Goal: Task Accomplishment & Management: Manage account settings

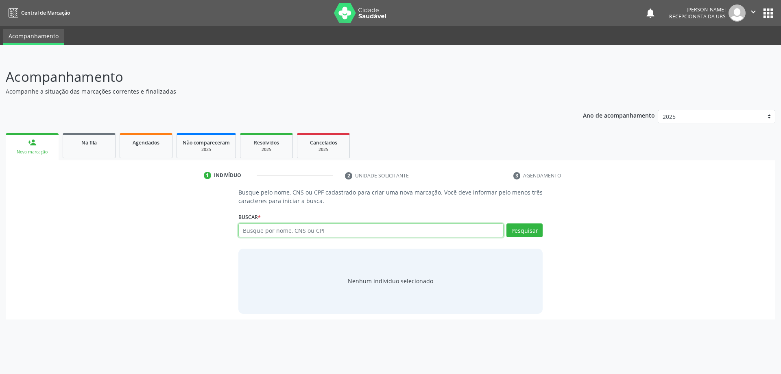
click at [334, 234] on input "text" at bounding box center [371, 230] width 266 height 14
type input "09254283452"
click at [525, 233] on button "Pesquisar" at bounding box center [525, 230] width 36 height 14
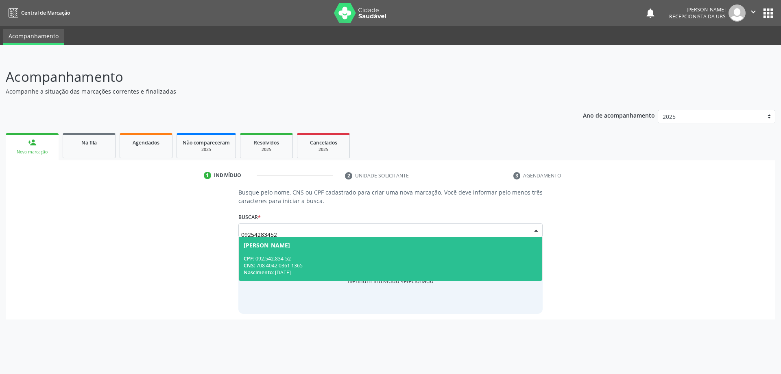
click at [352, 255] on div "CPF: 092.542.834-52" at bounding box center [391, 258] width 294 height 7
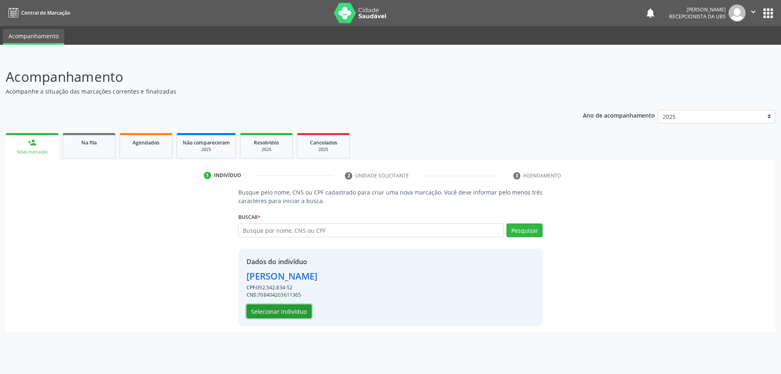
click at [295, 313] on button "Selecionar indivíduo" at bounding box center [279, 311] width 65 height 14
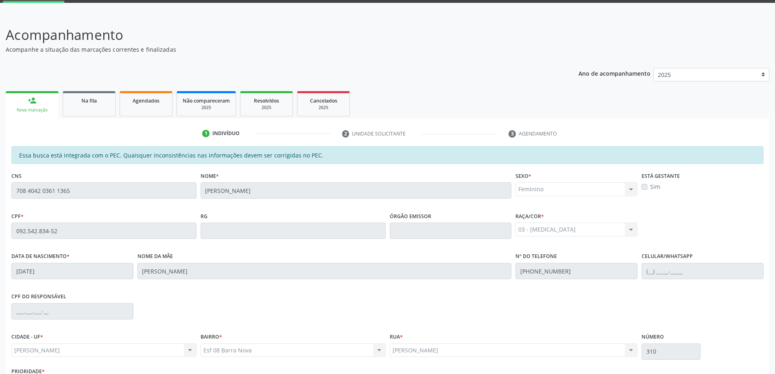
scroll to position [102, 0]
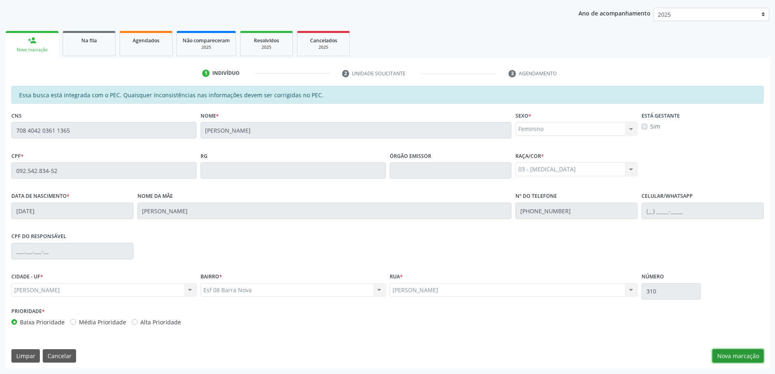
click at [741, 355] on button "Nova marcação" at bounding box center [738, 356] width 51 height 14
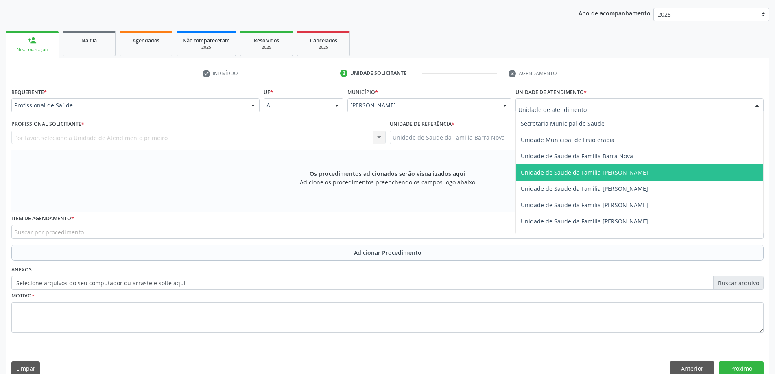
scroll to position [407, 0]
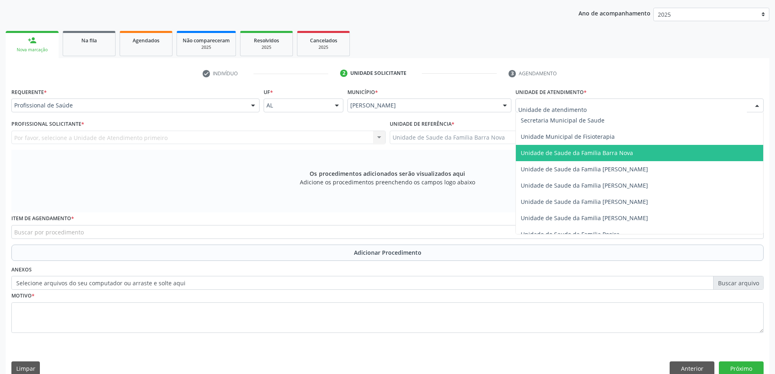
click at [618, 157] on span "Unidade de Saude da Familia Barra Nova" at bounding box center [639, 153] width 247 height 16
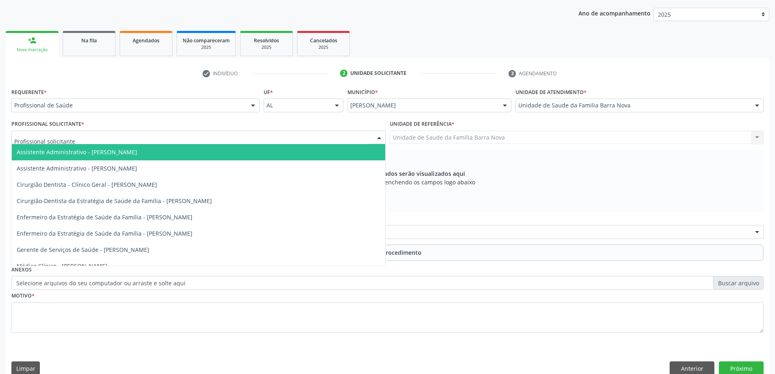
click at [241, 136] on div at bounding box center [198, 138] width 374 height 14
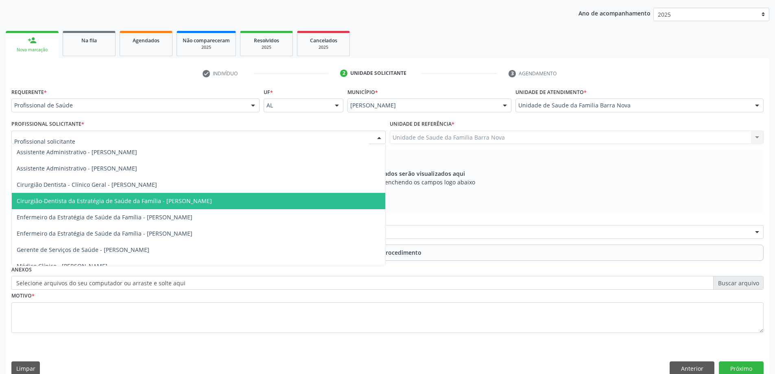
click at [212, 201] on span "Cirurgião-Dentista da Estratégia de Saúde da Família - [PERSON_NAME]" at bounding box center [114, 201] width 195 height 8
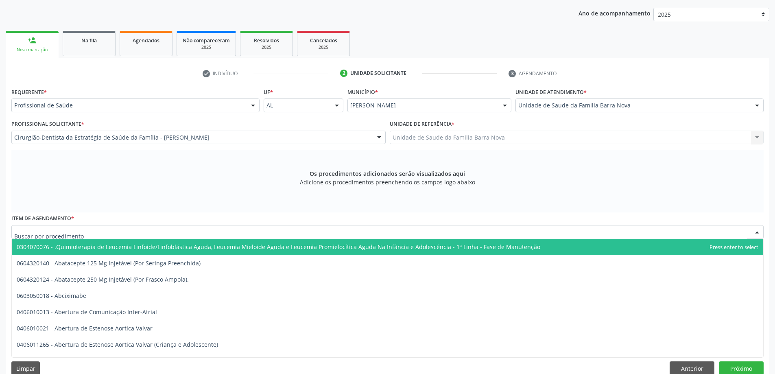
click at [280, 233] on div at bounding box center [387, 232] width 752 height 14
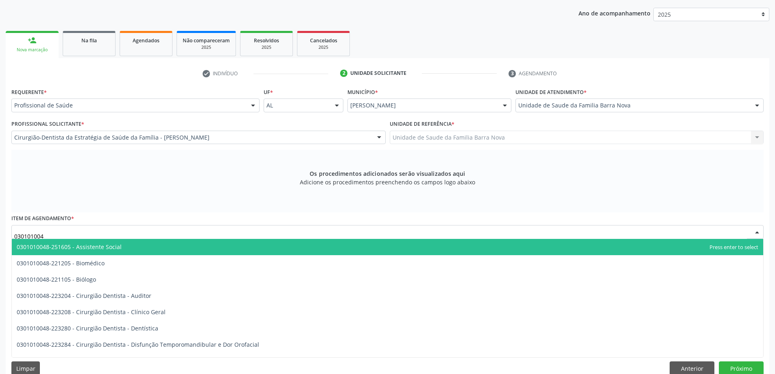
type input "0301010048"
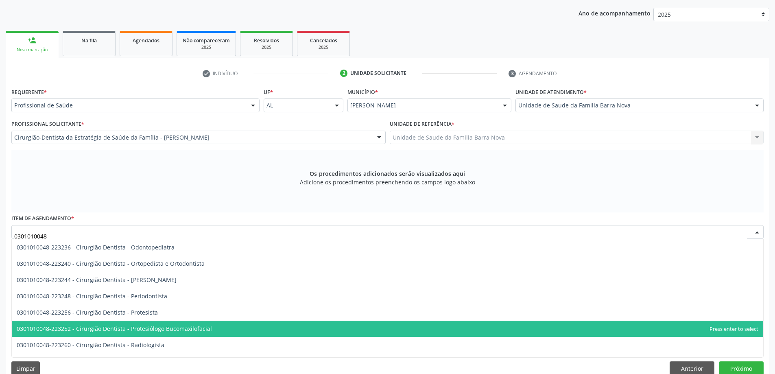
scroll to position [244, 0]
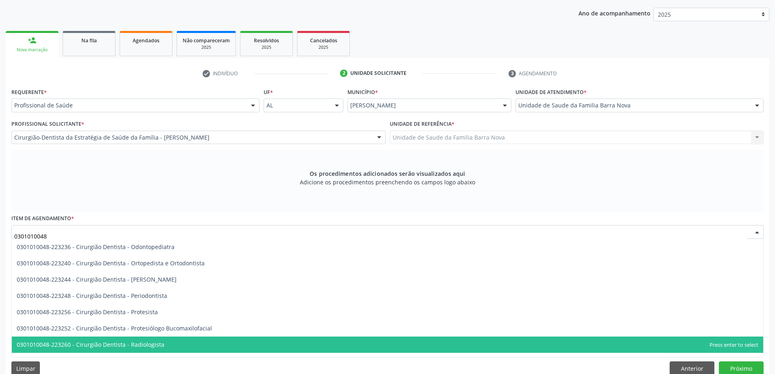
click at [226, 343] on span "0301010048-223260 - Cirurgião Dentista - Radiologista" at bounding box center [388, 345] width 752 height 16
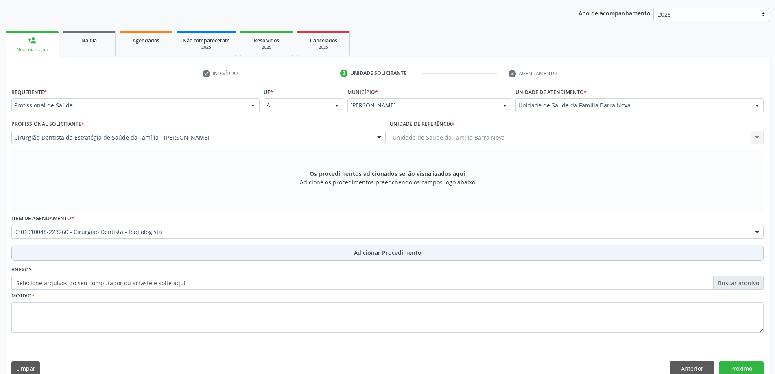
click at [383, 251] on span "Adicionar Procedimento" at bounding box center [388, 252] width 68 height 9
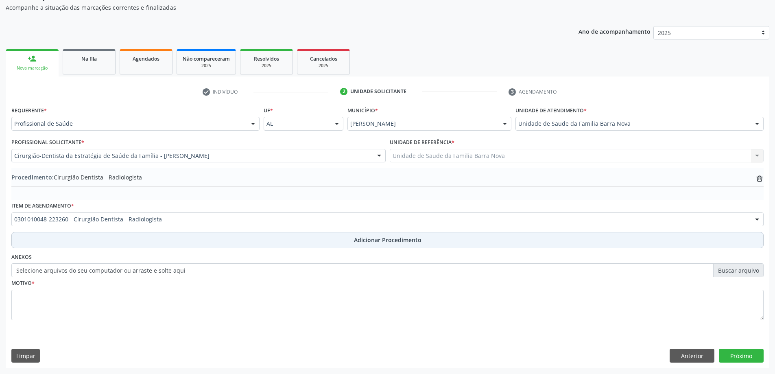
scroll to position [84, 0]
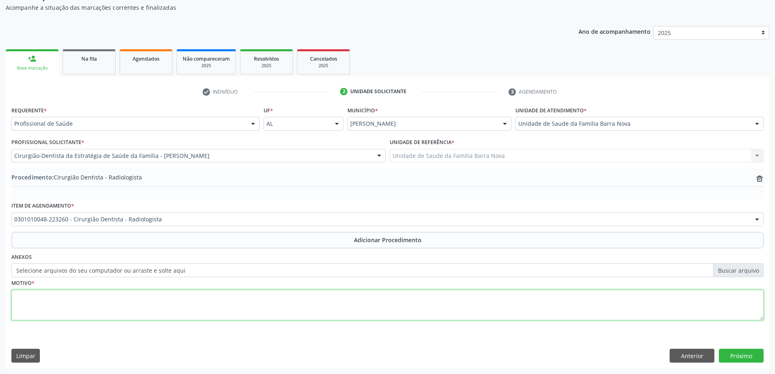
click at [269, 306] on textarea at bounding box center [387, 305] width 752 height 31
type textarea "Pulpite."
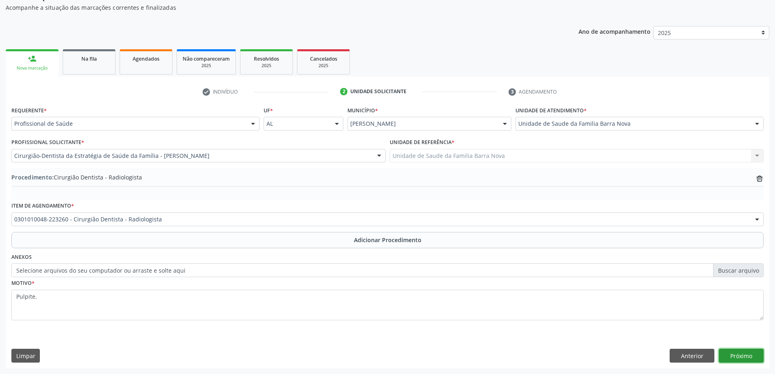
click at [739, 353] on button "Próximo" at bounding box center [741, 356] width 45 height 14
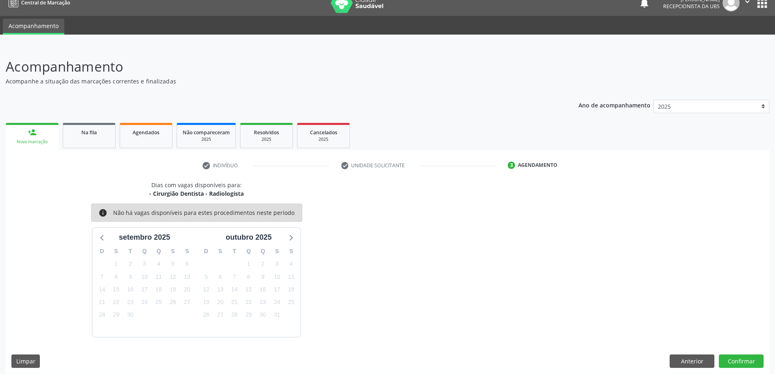
scroll to position [15, 0]
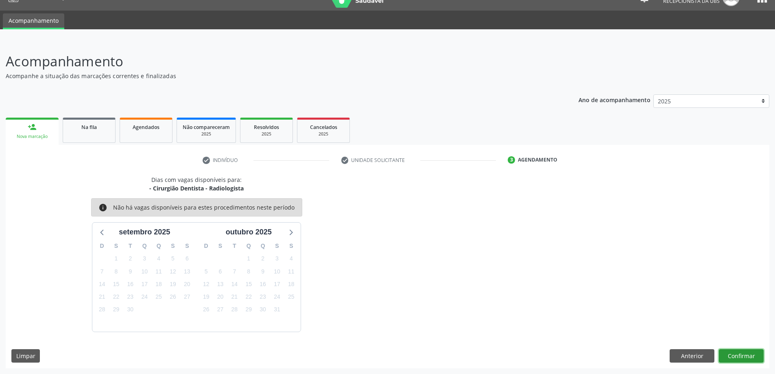
click at [732, 356] on button "Confirmar" at bounding box center [741, 356] width 45 height 14
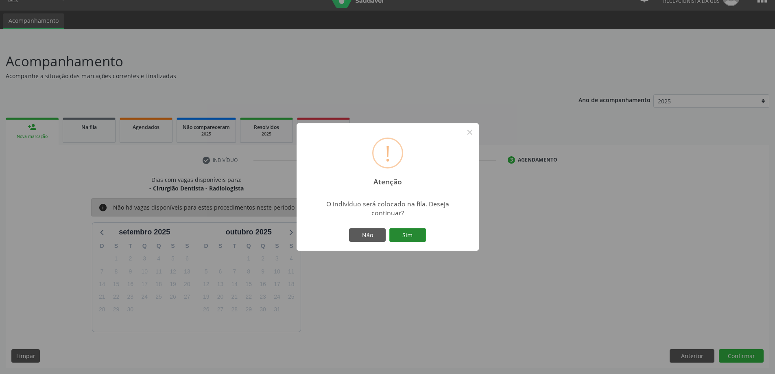
click at [414, 232] on button "Sim" at bounding box center [407, 235] width 37 height 14
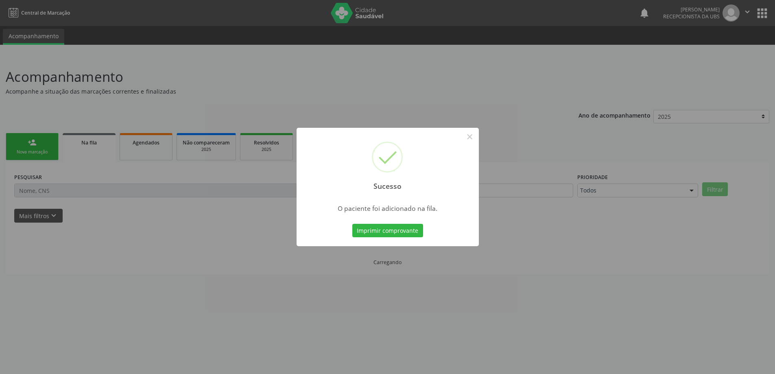
scroll to position [0, 0]
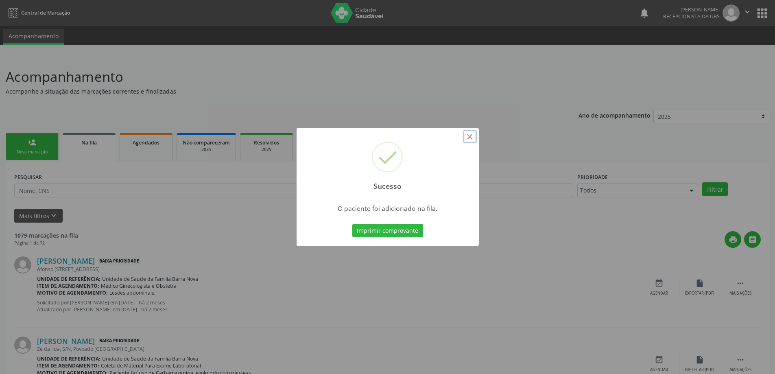
click at [470, 136] on button "×" at bounding box center [470, 137] width 14 height 14
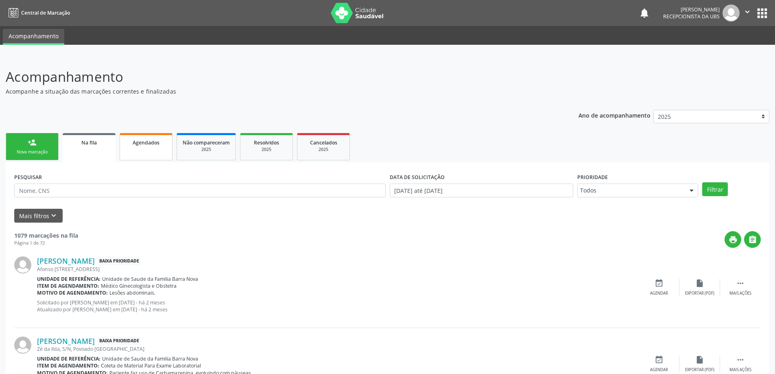
click at [145, 146] on div "Agendados" at bounding box center [146, 142] width 41 height 9
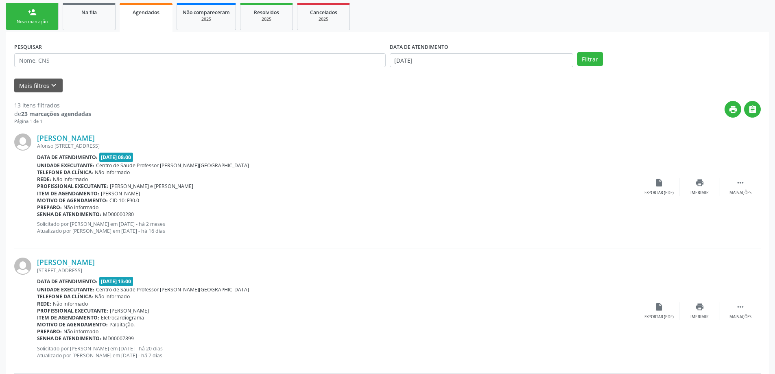
scroll to position [127, 0]
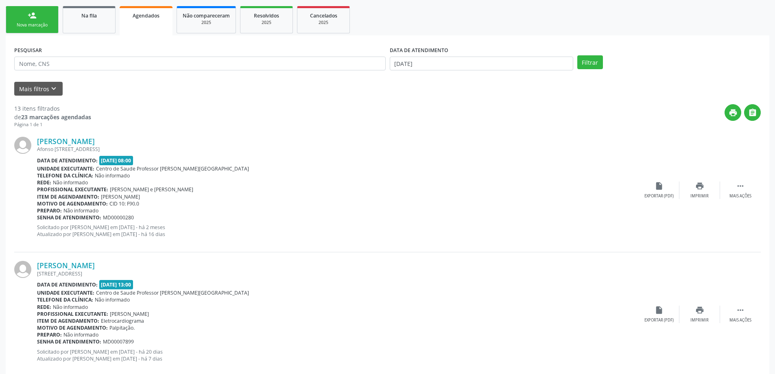
click at [39, 14] on link "person_add Nova marcação" at bounding box center [32, 19] width 53 height 27
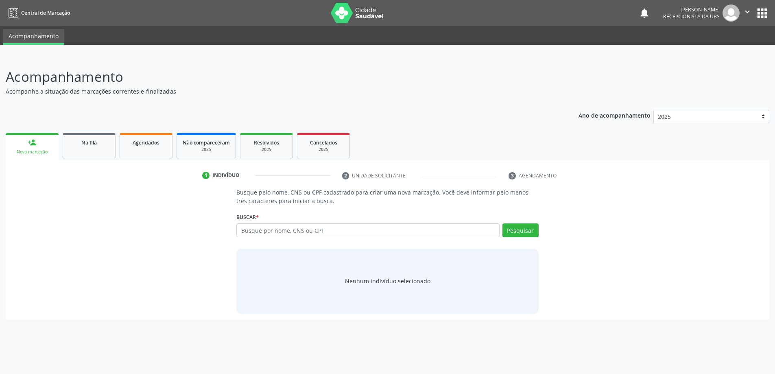
scroll to position [0, 0]
click at [292, 231] on input "text" at bounding box center [371, 230] width 266 height 14
type input "03926142430"
click at [523, 230] on button "Pesquisar" at bounding box center [525, 230] width 36 height 14
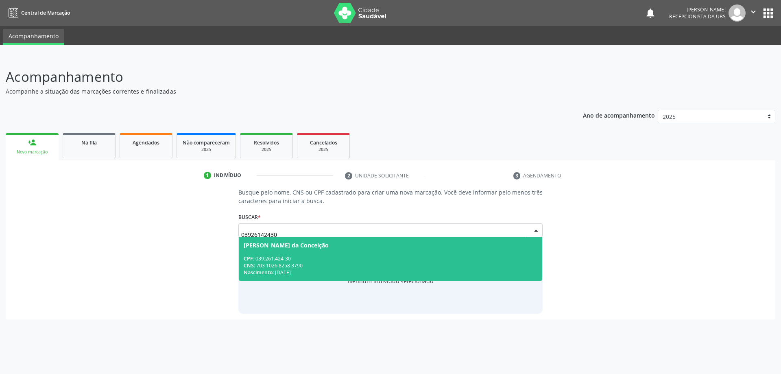
click at [335, 263] on div "CNS: 703 1026 8258 3790" at bounding box center [391, 265] width 294 height 7
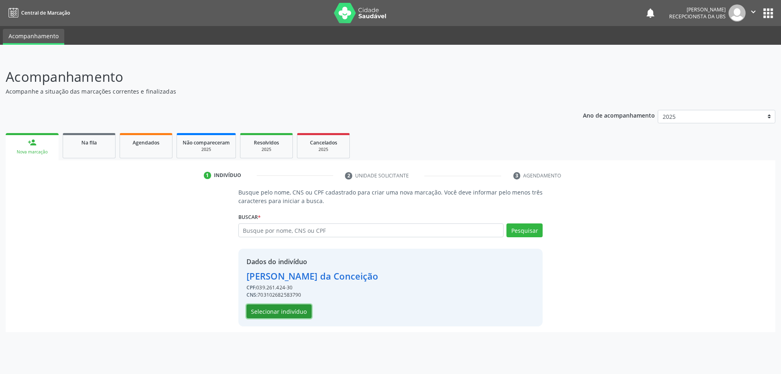
click at [295, 312] on button "Selecionar indivíduo" at bounding box center [279, 311] width 65 height 14
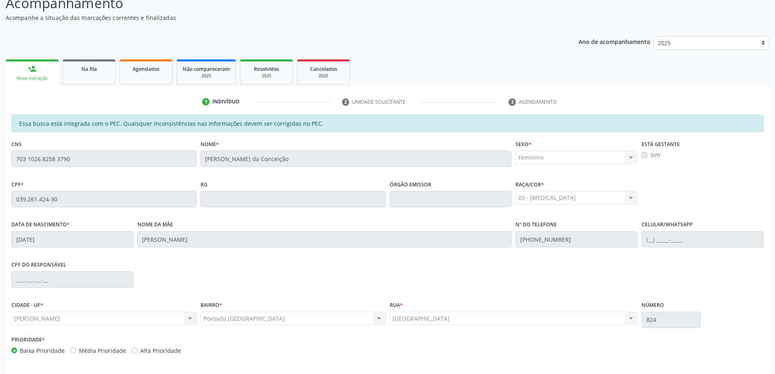
scroll to position [102, 0]
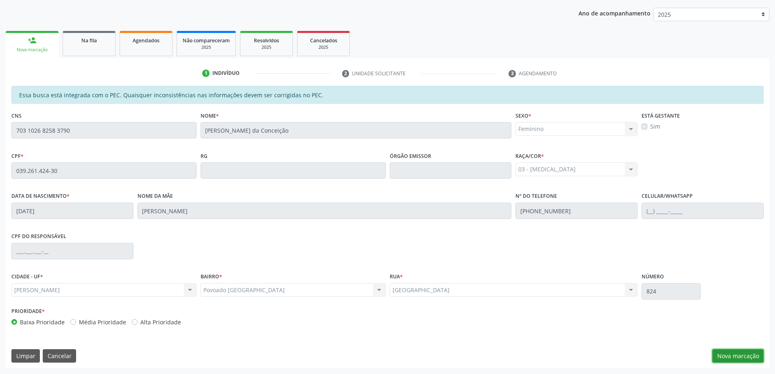
click at [739, 356] on button "Nova marcação" at bounding box center [738, 356] width 51 height 14
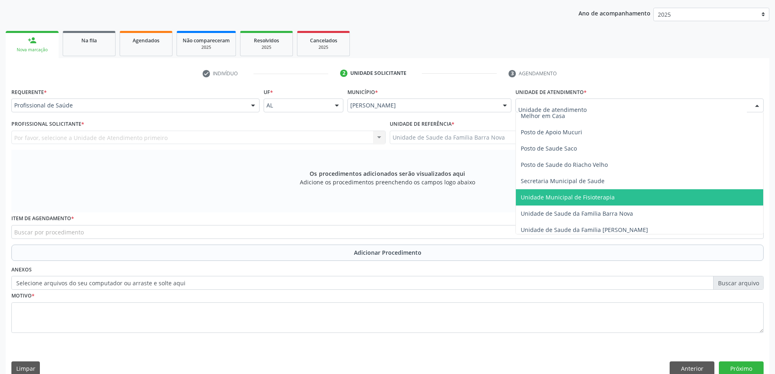
scroll to position [366, 0]
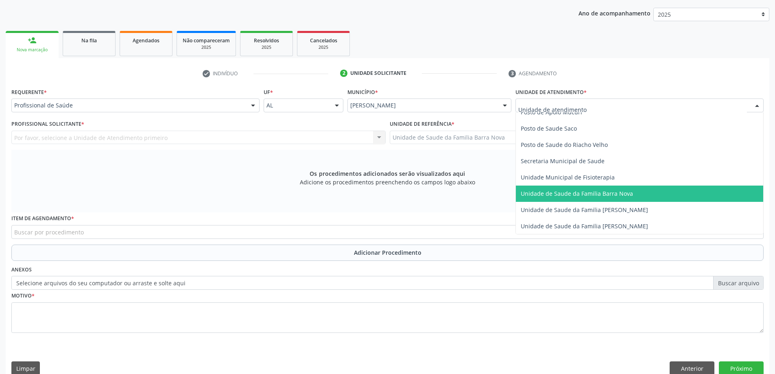
click at [609, 200] on span "Unidade de Saude da Familia Barra Nova" at bounding box center [639, 194] width 247 height 16
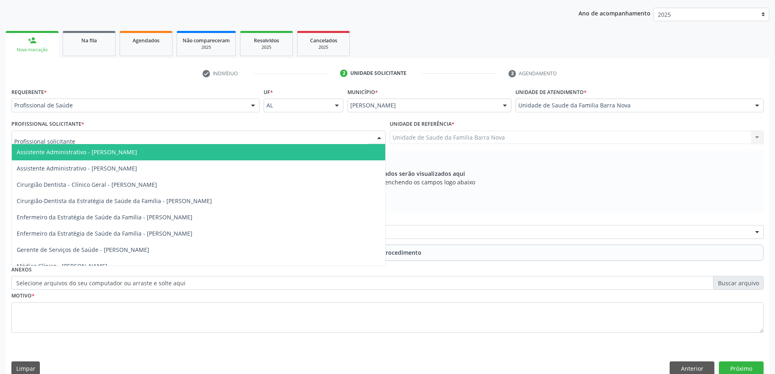
click at [174, 134] on div at bounding box center [198, 138] width 374 height 14
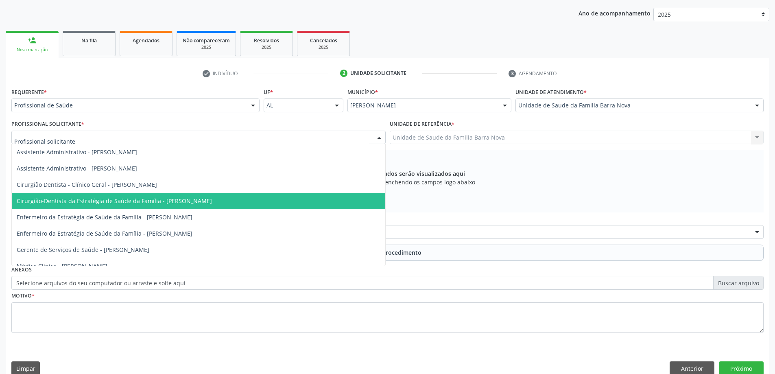
click at [199, 203] on span "Cirurgião-Dentista da Estratégia de Saúde da Família - [PERSON_NAME]" at bounding box center [114, 201] width 195 height 8
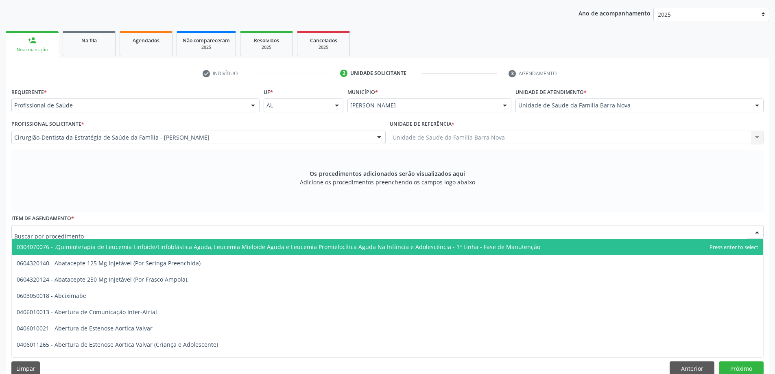
click at [241, 237] on div at bounding box center [387, 232] width 752 height 14
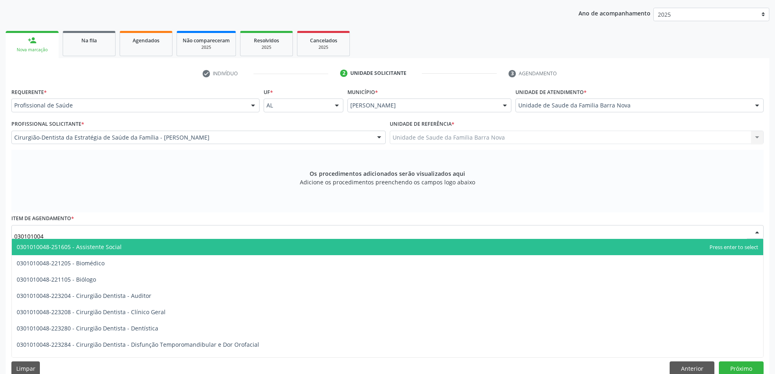
type input "0301010048"
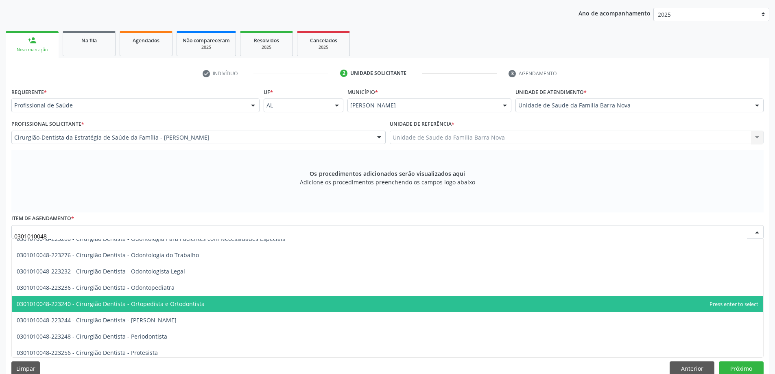
scroll to position [244, 0]
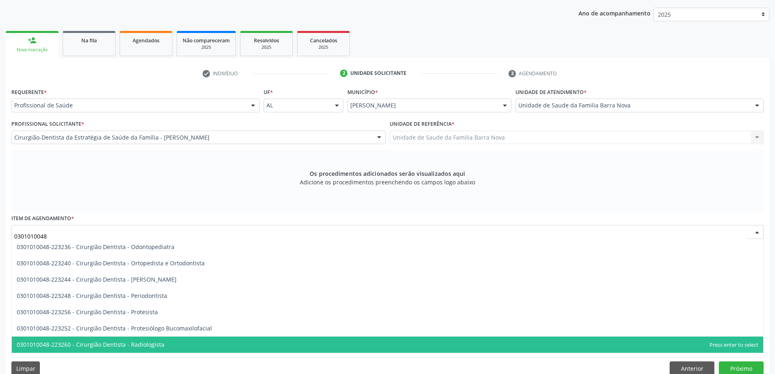
click at [200, 345] on span "0301010048-223260 - Cirurgião Dentista - Radiologista" at bounding box center [388, 345] width 752 height 16
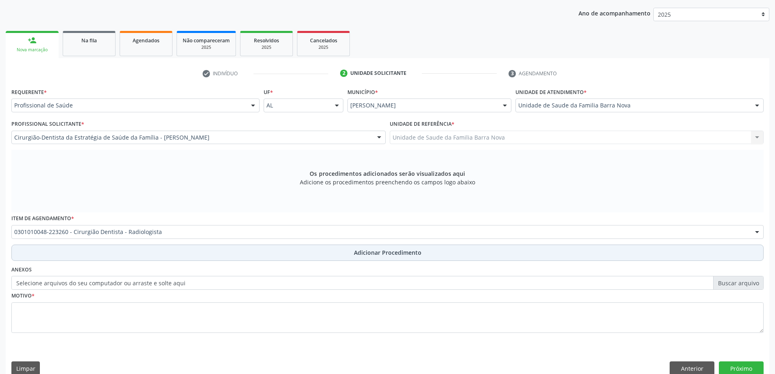
click at [352, 255] on button "Adicionar Procedimento" at bounding box center [387, 253] width 752 height 16
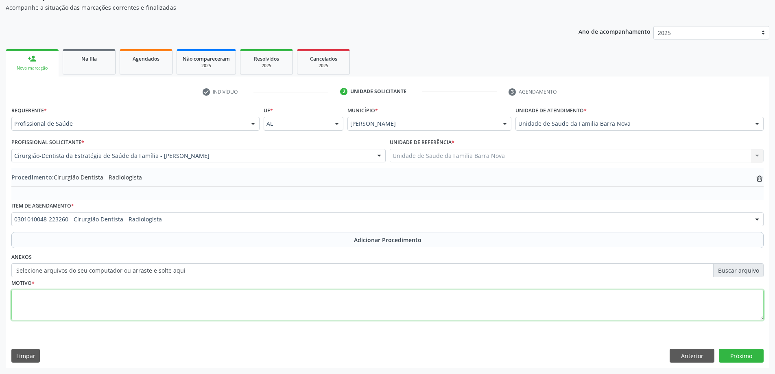
click at [70, 302] on textarea at bounding box center [387, 305] width 752 height 31
type textarea "r"
type textarea "Raio X periapical do elmento 16."
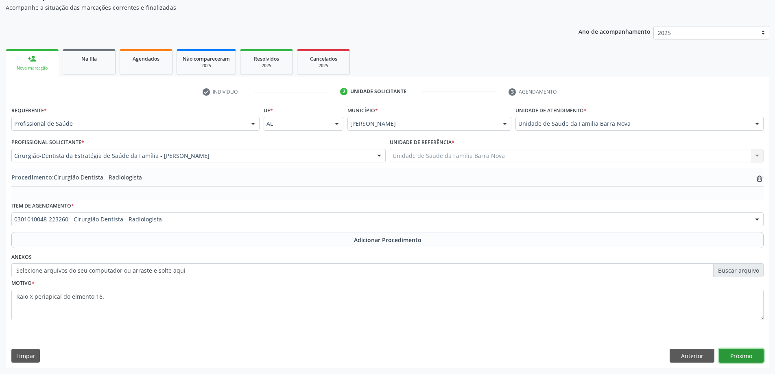
click at [743, 360] on button "Próximo" at bounding box center [741, 356] width 45 height 14
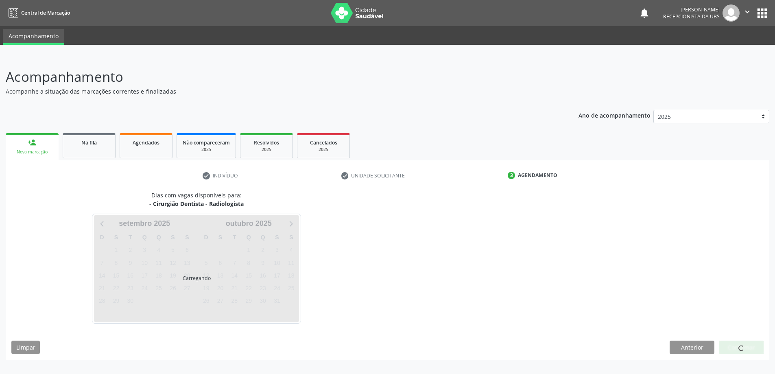
scroll to position [0, 0]
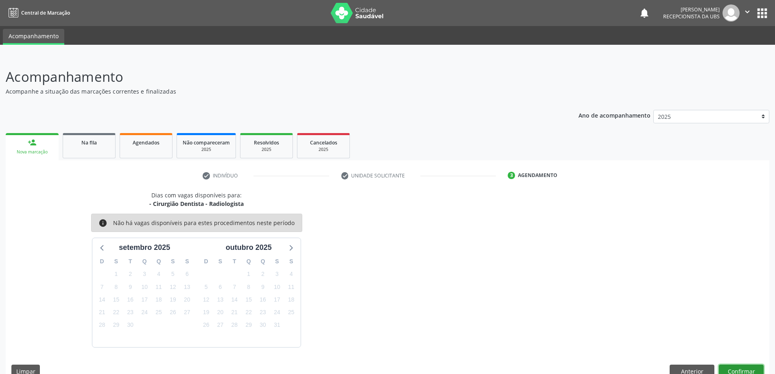
click at [737, 368] on button "Confirmar" at bounding box center [741, 372] width 45 height 14
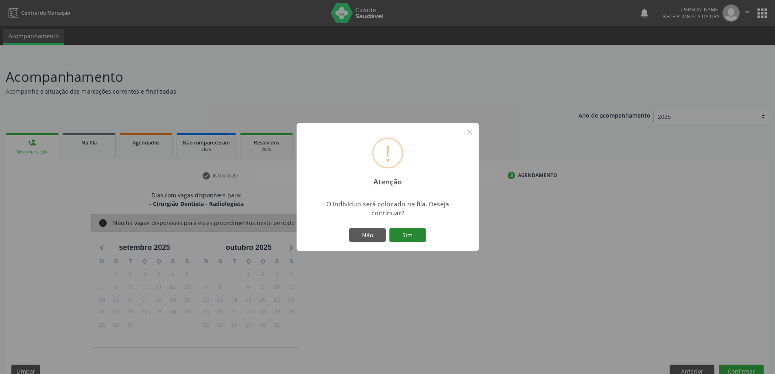
click at [412, 236] on button "Sim" at bounding box center [407, 235] width 37 height 14
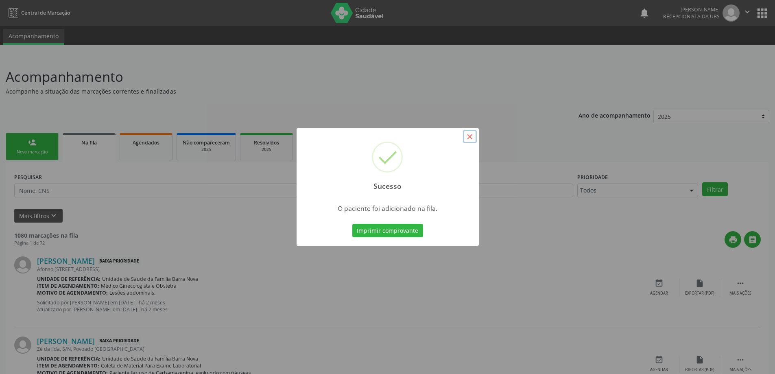
click at [468, 138] on button "×" at bounding box center [470, 137] width 14 height 14
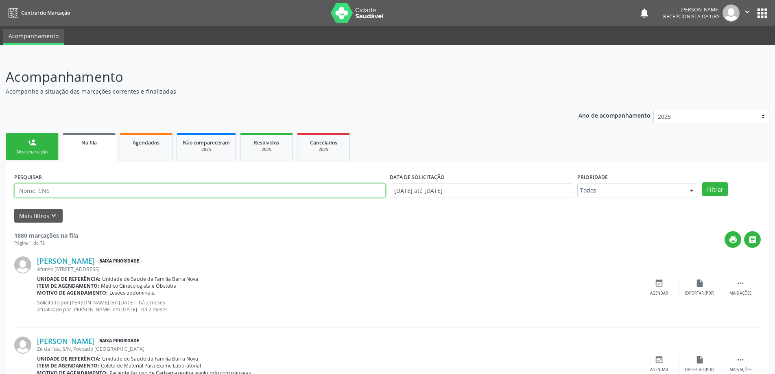
paste input "709606684605579"
type input "709606684605579"
click at [716, 189] on button "Filtrar" at bounding box center [715, 189] width 26 height 14
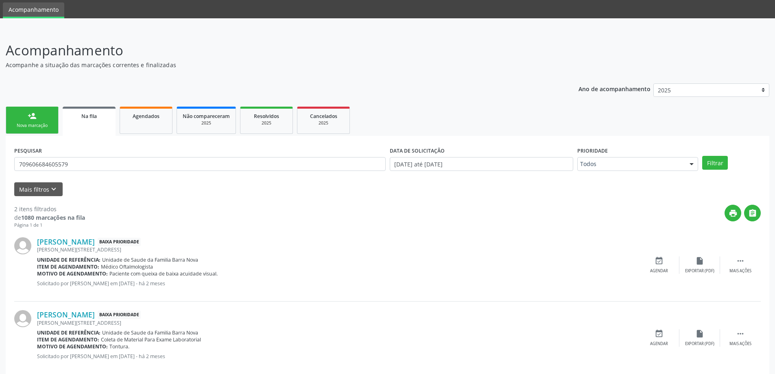
scroll to position [41, 0]
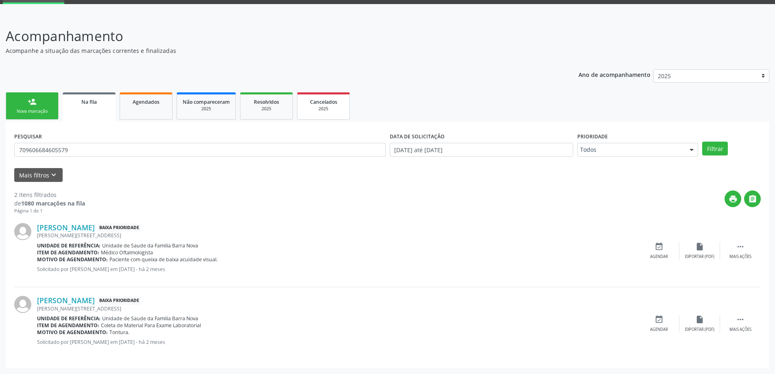
click at [330, 103] on span "Cancelados" at bounding box center [323, 101] width 27 height 7
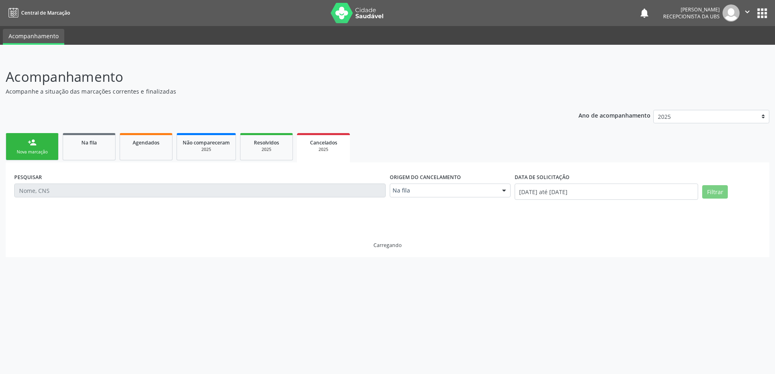
scroll to position [0, 0]
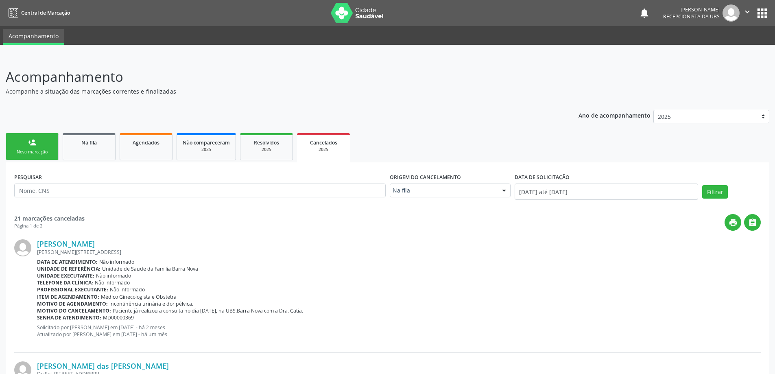
click at [297, 133] on link "Cancelados 2025" at bounding box center [323, 147] width 53 height 29
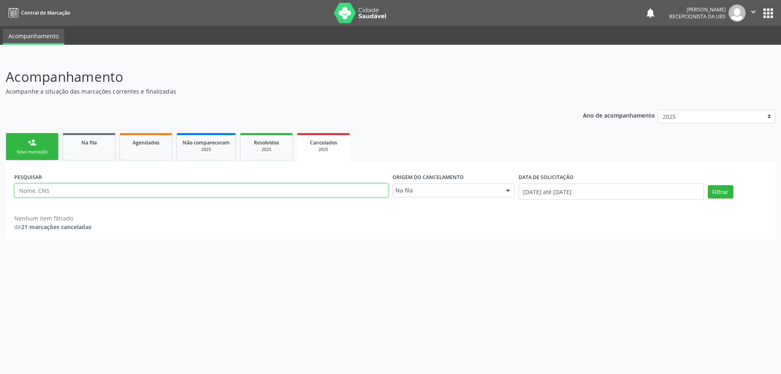
click at [122, 190] on input "text" at bounding box center [201, 191] width 374 height 14
type input "709606684605579"
click at [510, 190] on div at bounding box center [508, 191] width 12 height 14
click at [548, 232] on div "PESQUISAR 709606684605579 Origem do cancelamento Na fila Na fila Agendados Nenh…" at bounding box center [391, 200] width 770 height 77
click at [718, 193] on button "Filtrar" at bounding box center [721, 192] width 26 height 14
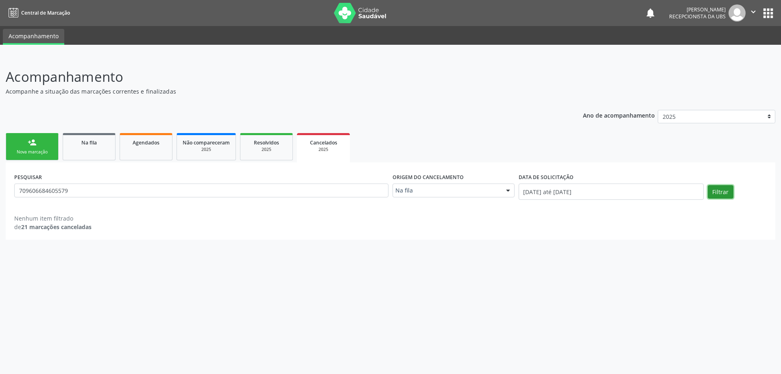
click at [718, 193] on button "Filtrar" at bounding box center [721, 192] width 26 height 14
drag, startPoint x: 196, startPoint y: 191, endPoint x: 0, endPoint y: 195, distance: 196.2
click at [0, 195] on div "Acompanhamento Acompanhe a situação das marcações correntes e finalizadas Relat…" at bounding box center [390, 215] width 781 height 318
click at [31, 147] on link "person_add Nova marcação" at bounding box center [32, 146] width 53 height 27
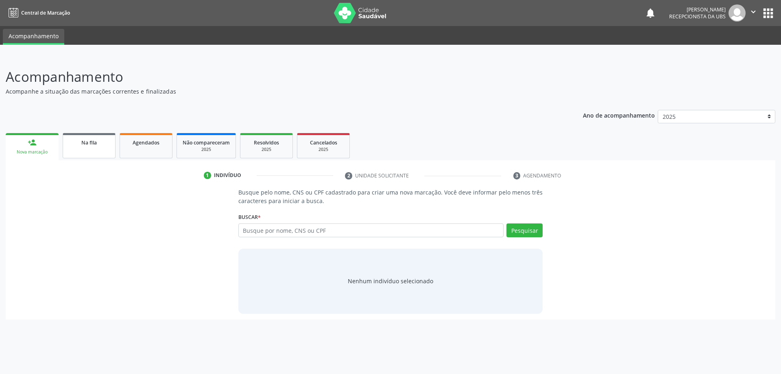
click at [85, 152] on link "Na fila" at bounding box center [89, 145] width 53 height 25
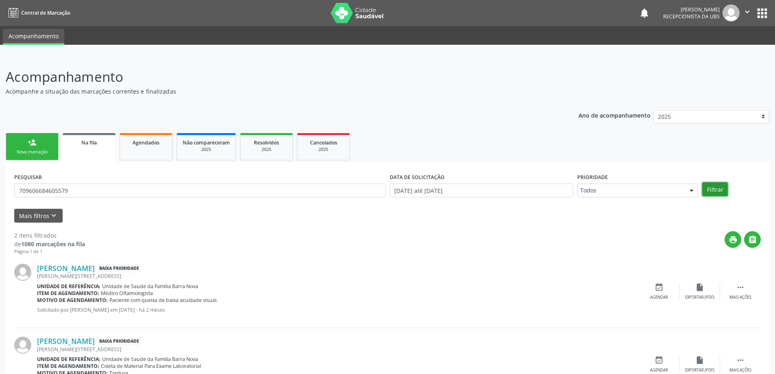
click at [717, 188] on button "Filtrar" at bounding box center [715, 189] width 26 height 14
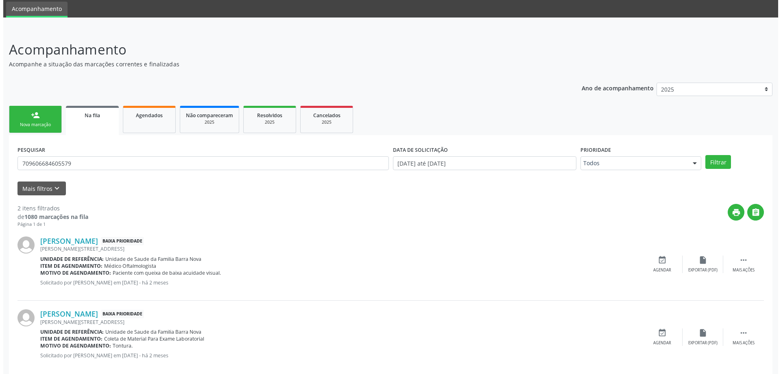
scroll to position [41, 0]
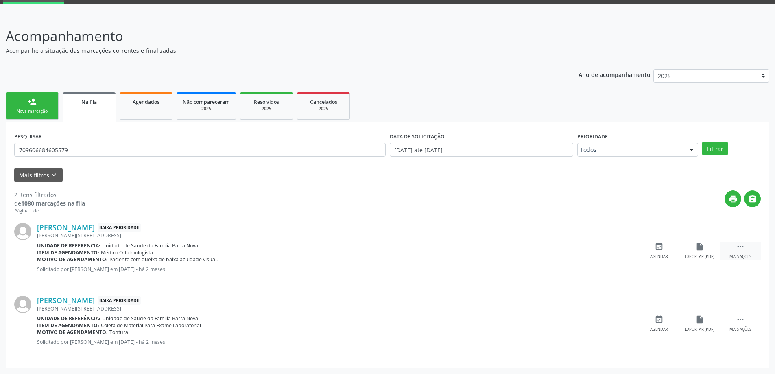
click at [741, 246] on icon "" at bounding box center [740, 246] width 9 height 9
click at [656, 250] on icon "cancel" at bounding box center [659, 246] width 9 height 9
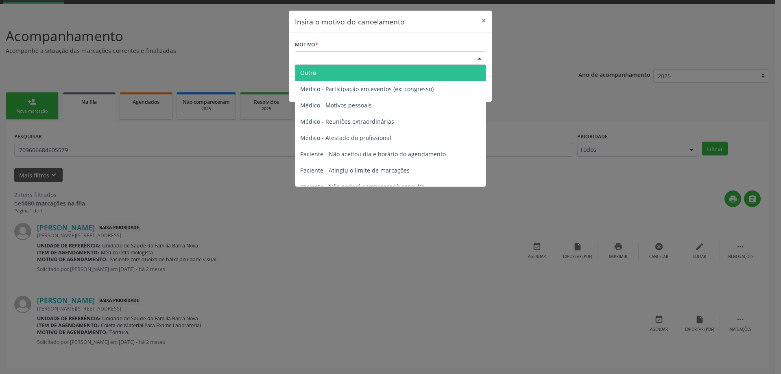
click at [388, 55] on div "Escolha o motivo" at bounding box center [390, 58] width 191 height 14
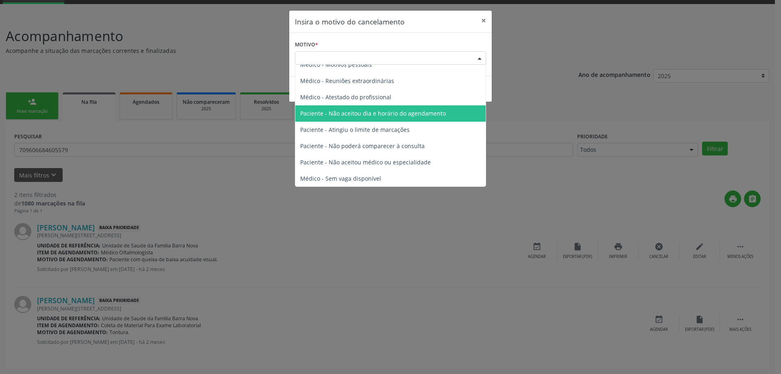
scroll to position [0, 0]
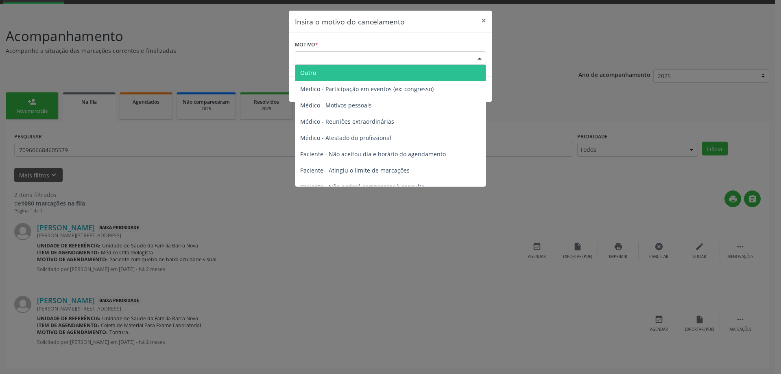
click at [340, 72] on span "Outro" at bounding box center [390, 73] width 190 height 16
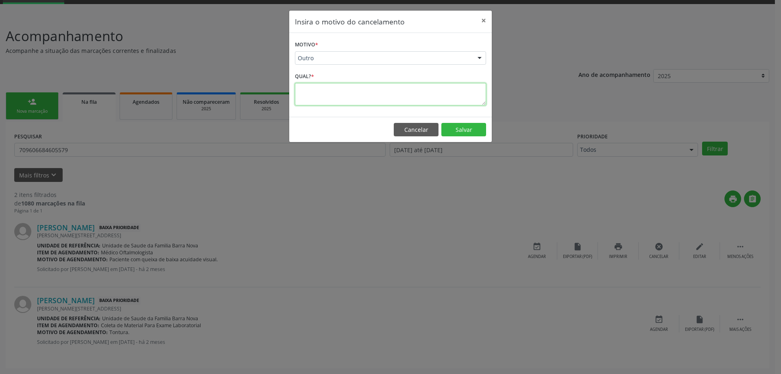
click at [319, 90] on textarea at bounding box center [390, 94] width 191 height 22
click at [303, 91] on textarea "paciente" at bounding box center [390, 94] width 191 height 22
click at [326, 96] on textarea "Paciente" at bounding box center [390, 94] width 191 height 22
drag, startPoint x: 298, startPoint y: 90, endPoint x: 335, endPoint y: 100, distance: 37.7
click at [335, 100] on textarea "Paciente pegou solicitação para realizar particular no dia [DATE]." at bounding box center [390, 94] width 191 height 22
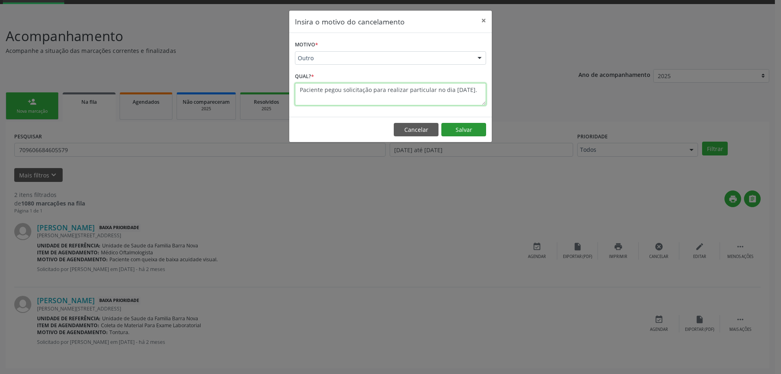
type textarea "Paciente pegou solicitação para realizar particular no dia [DATE]."
click at [462, 131] on button "Salvar" at bounding box center [464, 130] width 45 height 14
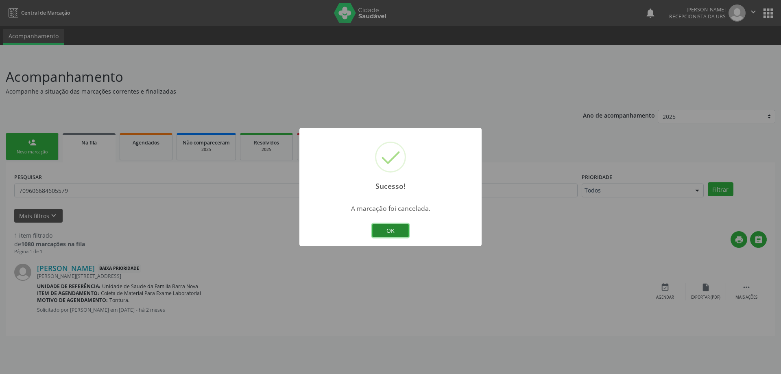
click at [399, 230] on button "OK" at bounding box center [390, 231] width 37 height 14
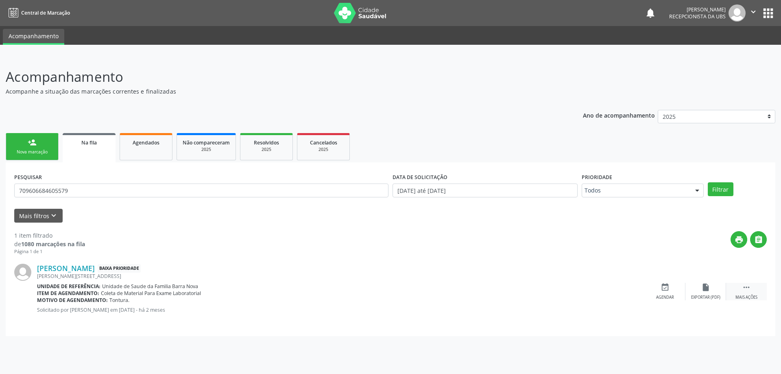
click at [745, 287] on icon "" at bounding box center [746, 287] width 9 height 9
click at [665, 288] on icon "cancel" at bounding box center [665, 287] width 9 height 9
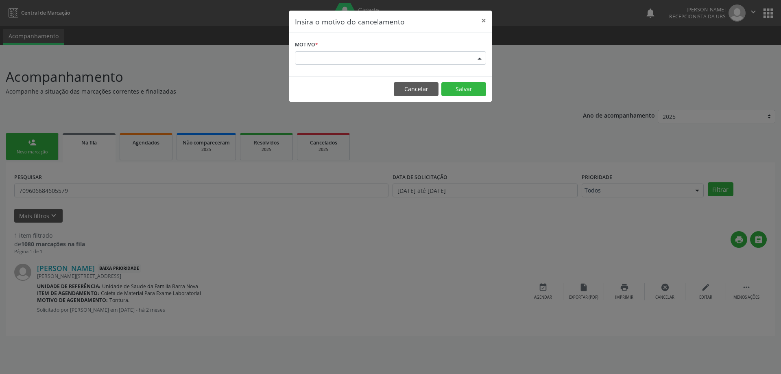
click at [479, 57] on div at bounding box center [480, 59] width 12 height 14
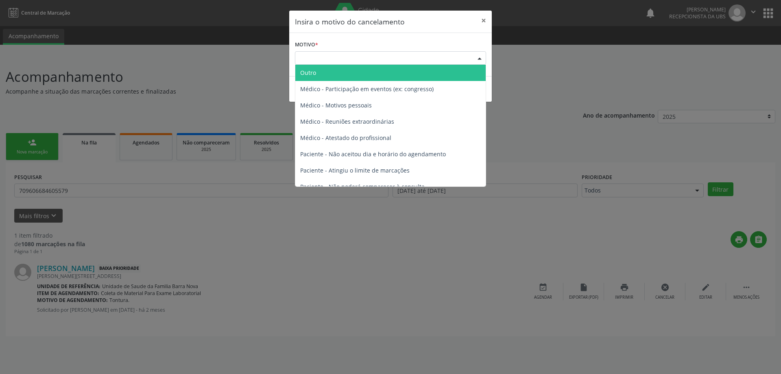
click at [430, 73] on span "Outro" at bounding box center [390, 73] width 190 height 16
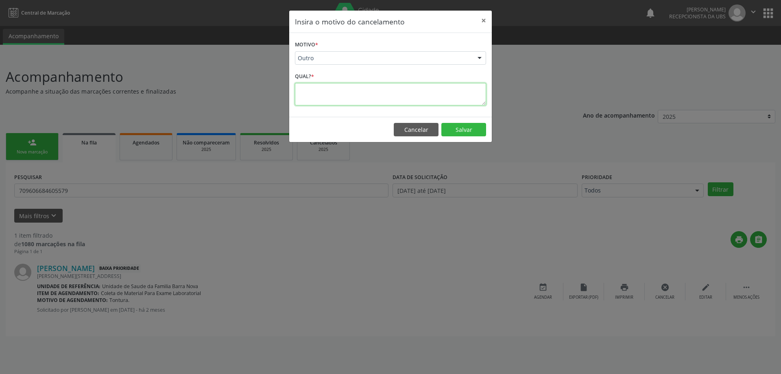
paste textarea "Paciente pegou solicitação para realizar particular no dia [DATE]."
type textarea "Paciente pegou solicitação para realizar particular no dia [DATE]."
click at [471, 128] on button "Salvar" at bounding box center [464, 130] width 45 height 14
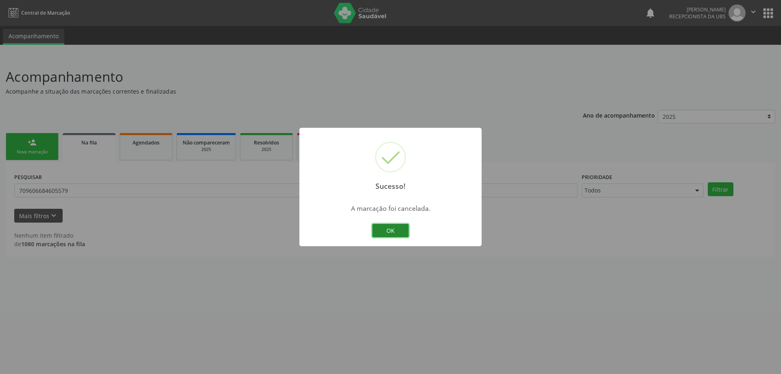
click at [401, 232] on button "OK" at bounding box center [390, 231] width 37 height 14
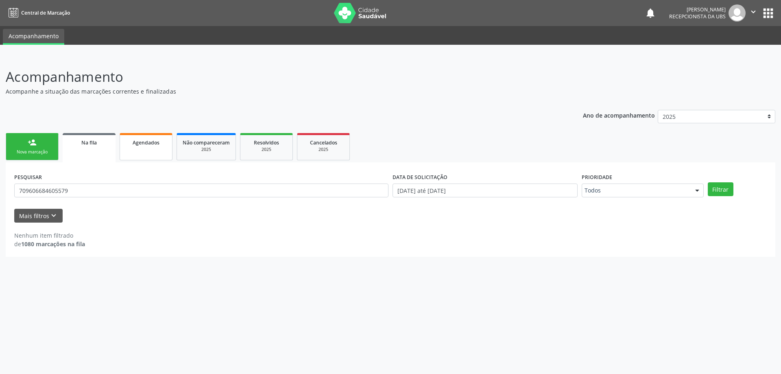
click at [155, 148] on link "Agendados" at bounding box center [146, 146] width 53 height 27
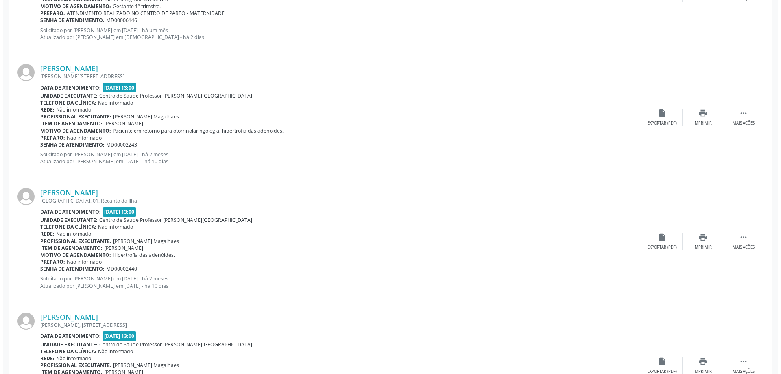
scroll to position [437, 0]
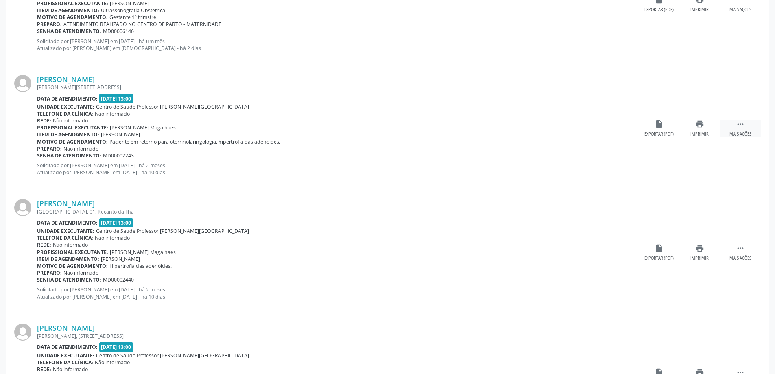
click at [741, 124] on icon "" at bounding box center [740, 124] width 9 height 9
click at [657, 124] on icon "cancel" at bounding box center [659, 124] width 9 height 9
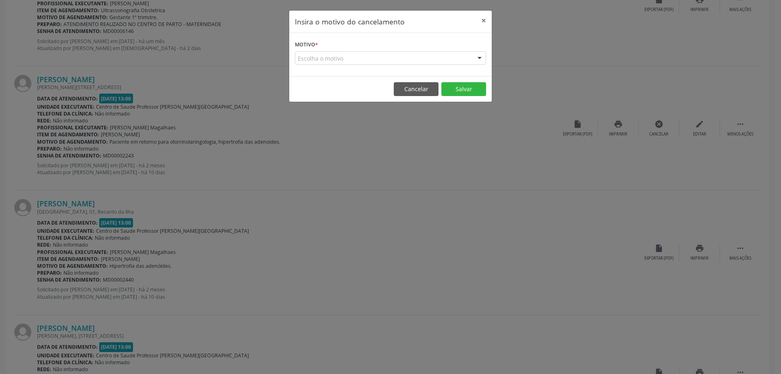
click at [479, 56] on div at bounding box center [480, 59] width 12 height 14
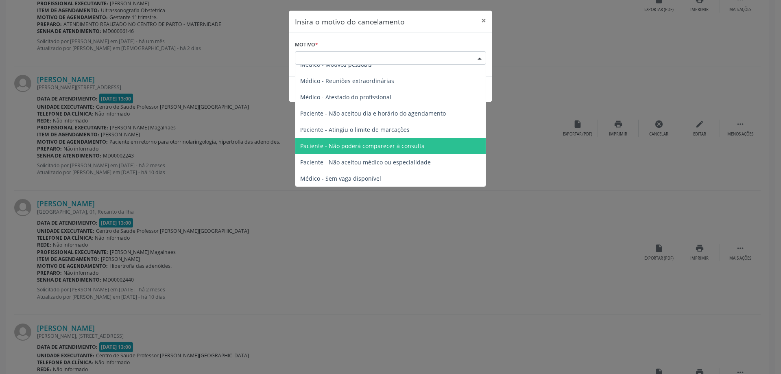
scroll to position [41, 0]
click at [422, 147] on span "Paciente - Não poderá comparecer à consulta" at bounding box center [390, 146] width 190 height 16
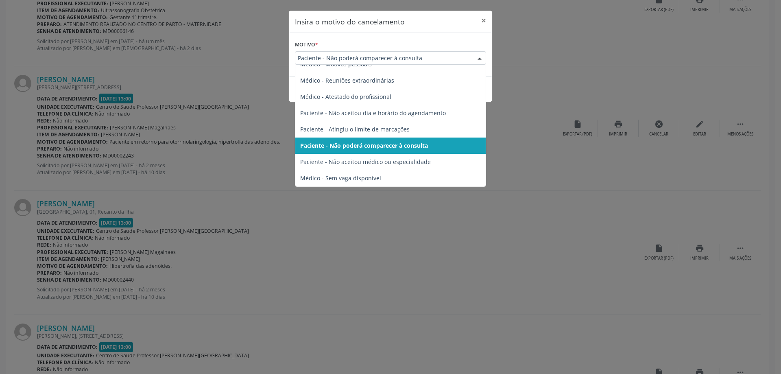
click at [478, 54] on div at bounding box center [480, 59] width 12 height 14
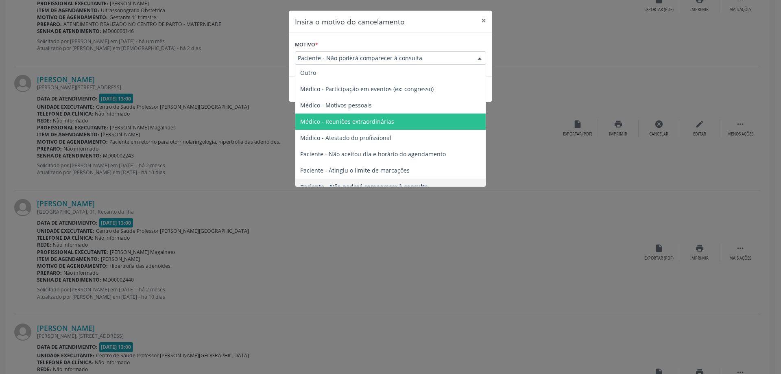
scroll to position [41, 0]
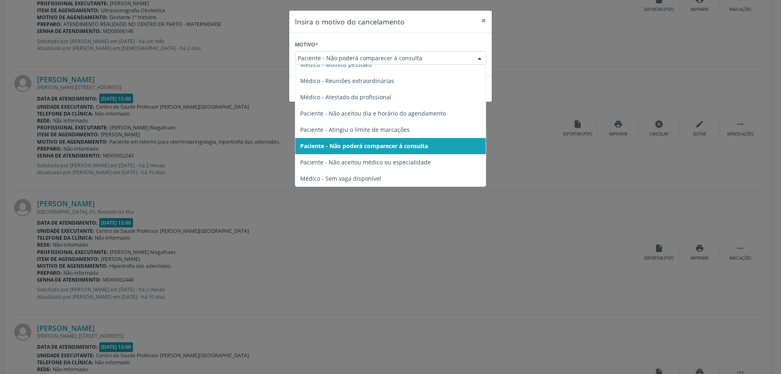
click at [434, 147] on span "Paciente - Não poderá comparecer à consulta" at bounding box center [390, 146] width 190 height 16
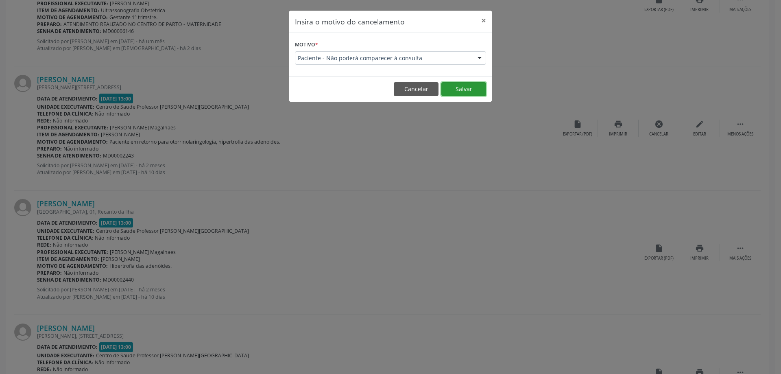
click at [465, 89] on button "Salvar" at bounding box center [464, 89] width 45 height 14
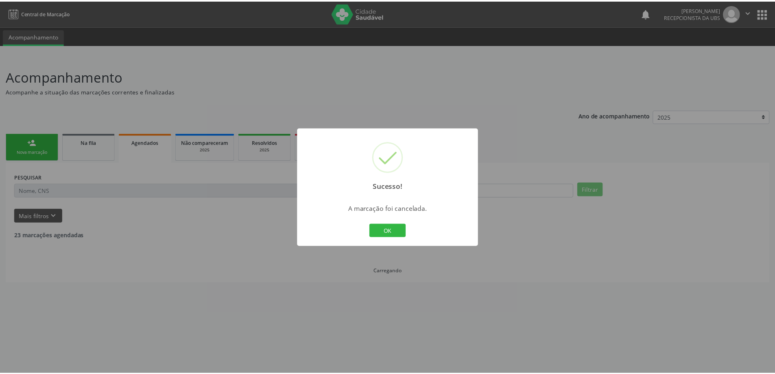
scroll to position [0, 0]
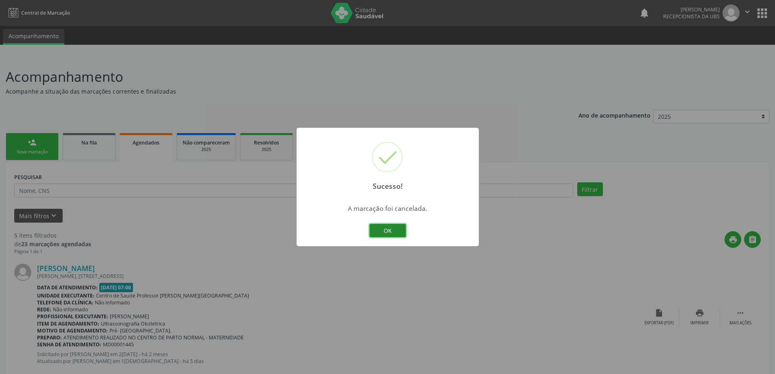
click at [388, 235] on button "OK" at bounding box center [388, 231] width 37 height 14
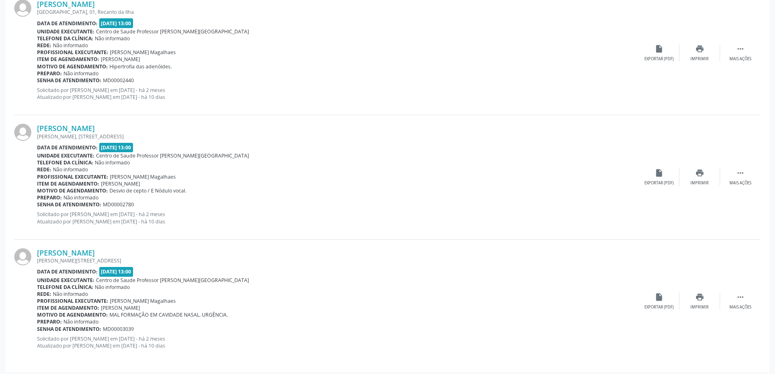
scroll to position [516, 0]
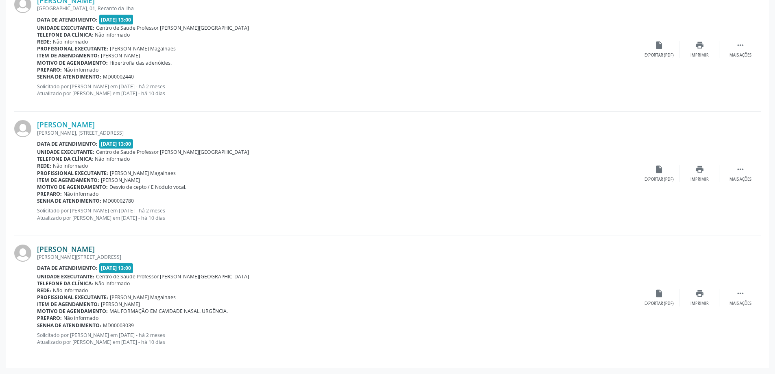
click at [92, 253] on link "[PERSON_NAME]" at bounding box center [66, 249] width 58 height 9
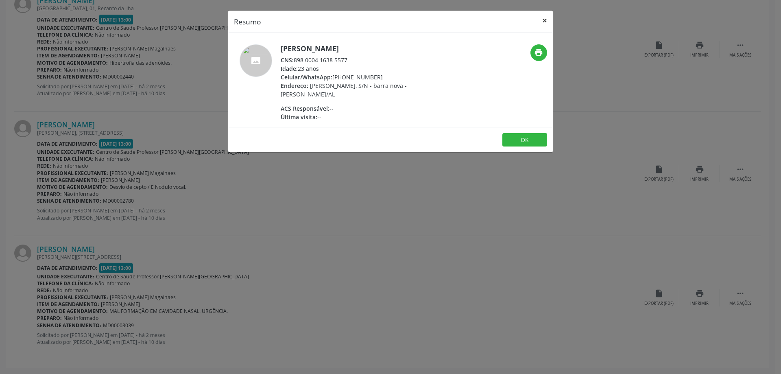
click at [543, 20] on button "×" at bounding box center [545, 21] width 16 height 20
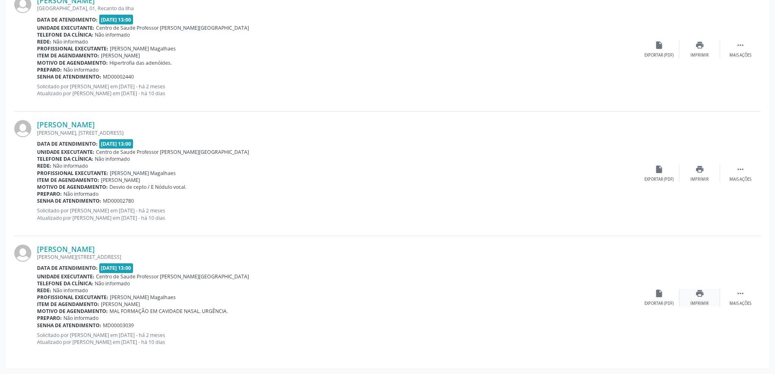
click at [697, 294] on icon "print" at bounding box center [699, 293] width 9 height 9
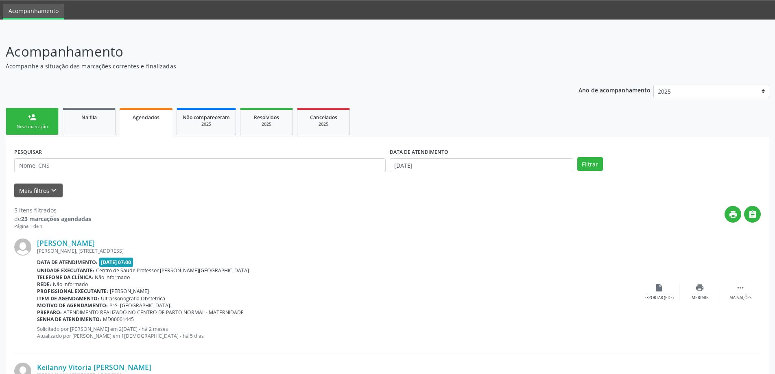
scroll to position [0, 0]
